Goal: Information Seeking & Learning: Learn about a topic

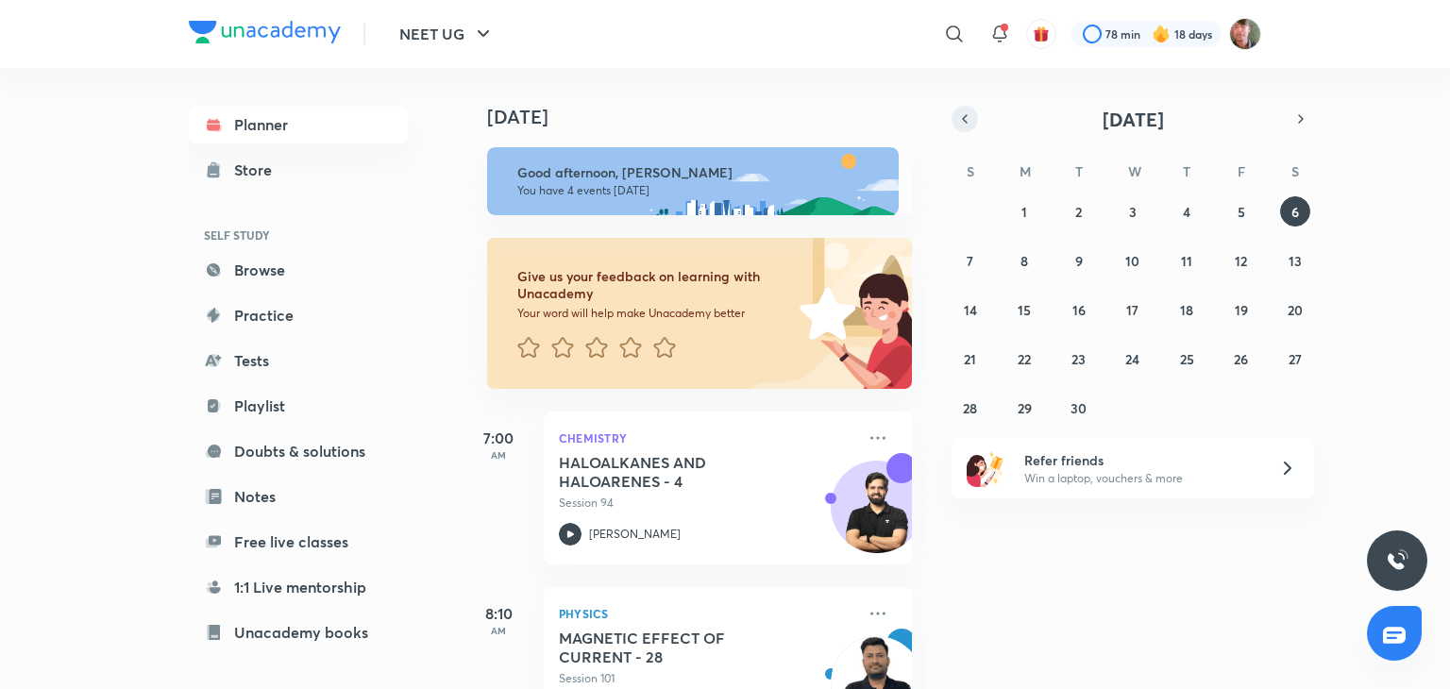
click at [963, 115] on icon "button" at bounding box center [964, 118] width 15 height 17
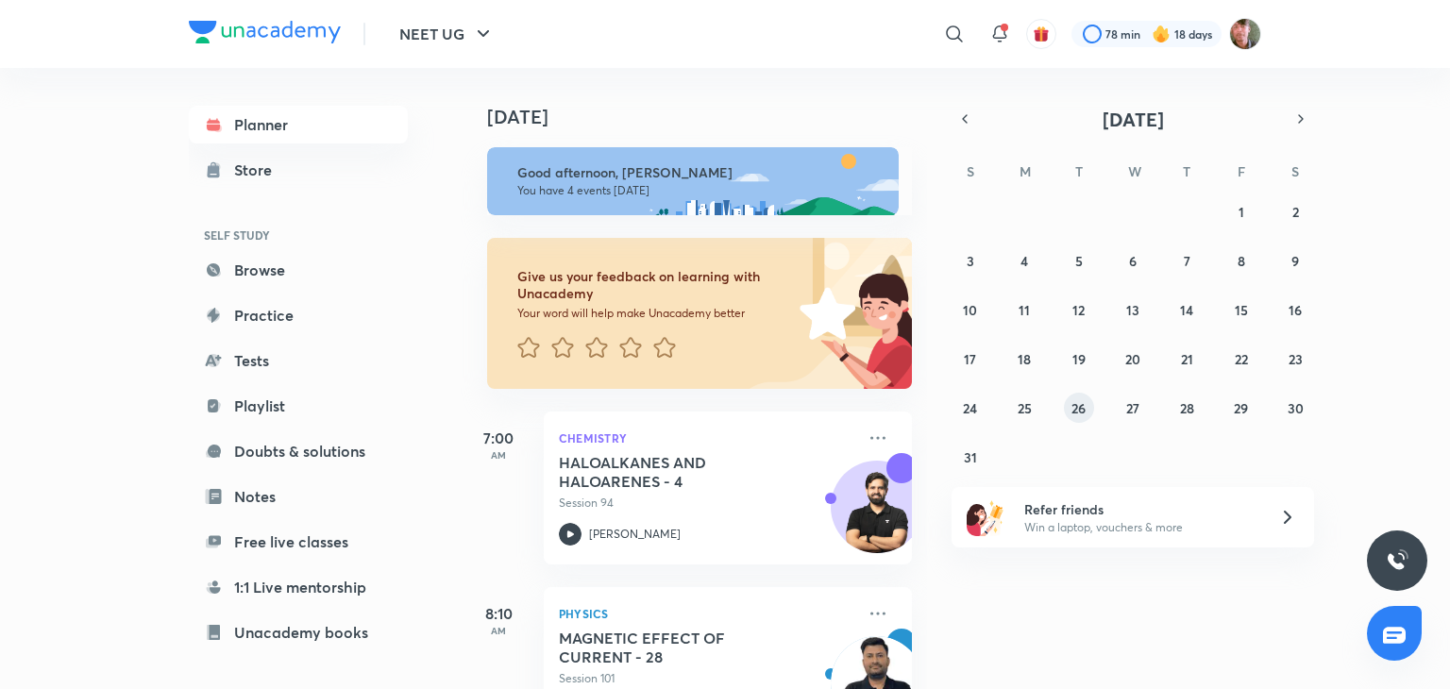
click at [1084, 394] on div "27 28 29 30 31 1 2 3 4 5 6 7 8 9 10 11 12 13 14 15 16 17 18 19 20 21 22 23 24 2…" at bounding box center [1132, 334] width 362 height 276
click at [1084, 394] on button "26" at bounding box center [1079, 408] width 30 height 30
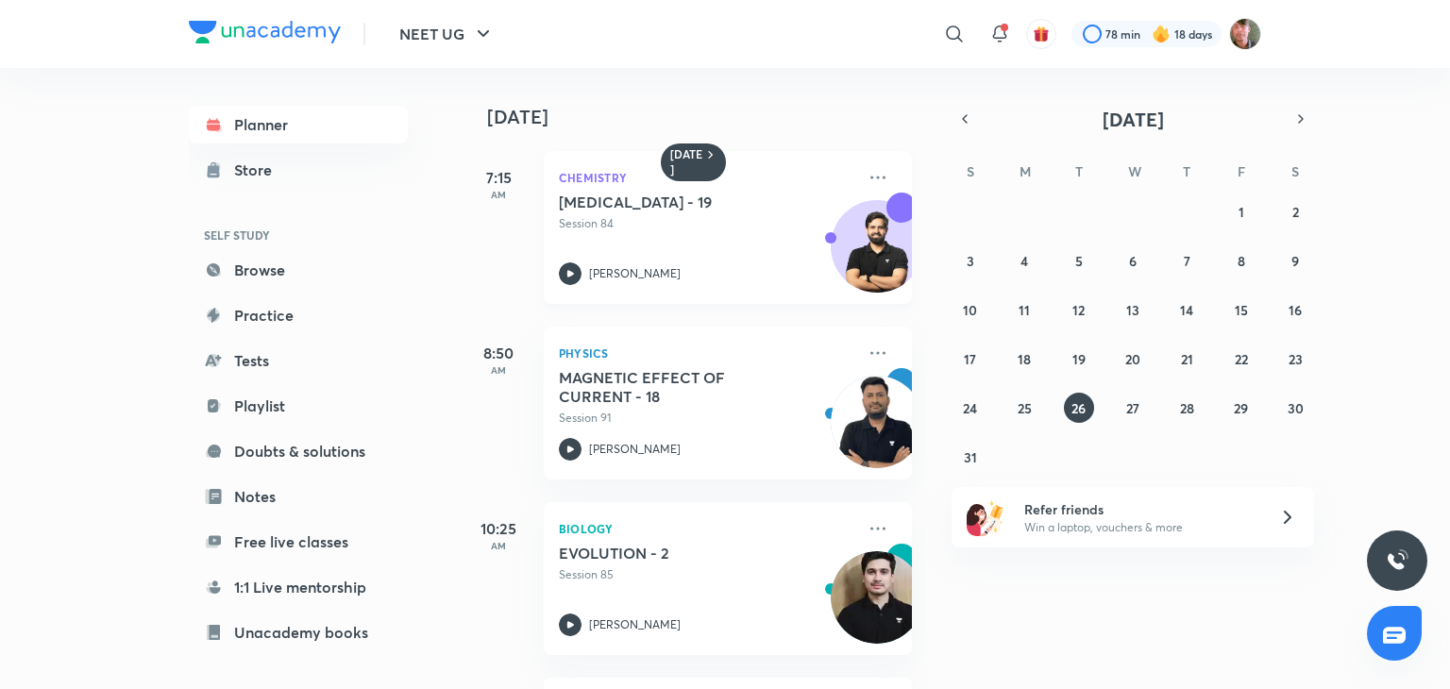
click at [574, 273] on icon at bounding box center [570, 273] width 23 height 23
